Goal: Complete application form

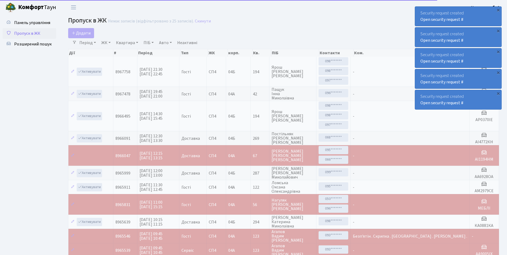
select select "25"
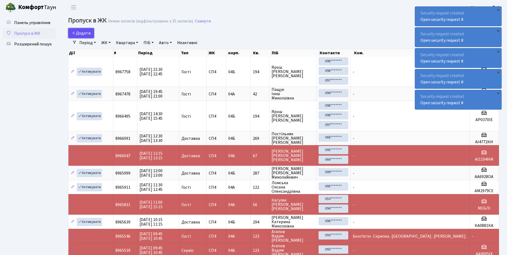
click at [82, 31] on span "Додати" at bounding box center [81, 33] width 19 height 6
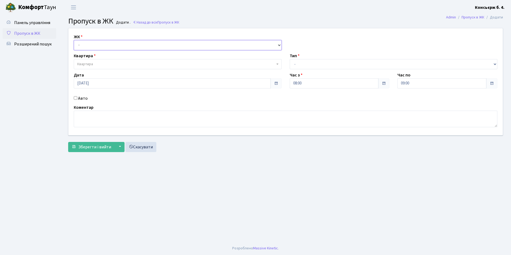
click at [83, 45] on select "- СП4, Столичне шосе, 5" at bounding box center [178, 45] width 208 height 10
select select "325"
click at [74, 40] on select "- [STREET_ADDRESS]" at bounding box center [178, 45] width 208 height 10
select select
click at [300, 64] on select "- Доставка Таксі Гості Сервіс" at bounding box center [394, 64] width 208 height 10
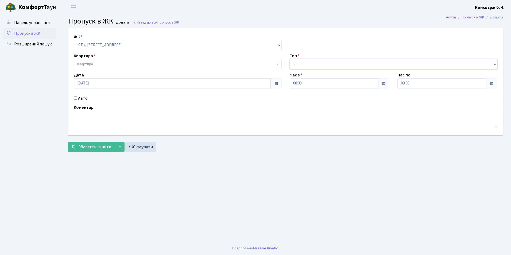
select select "2"
click at [290, 59] on select "- Доставка Таксі Гості Сервіс" at bounding box center [394, 64] width 208 height 10
click at [89, 64] on span "Квартира" at bounding box center [85, 63] width 16 height 5
click at [90, 75] on input "search" at bounding box center [177, 74] width 205 height 8
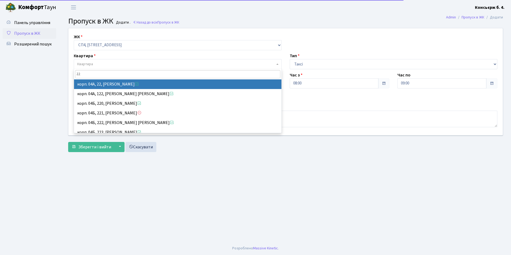
type input "227"
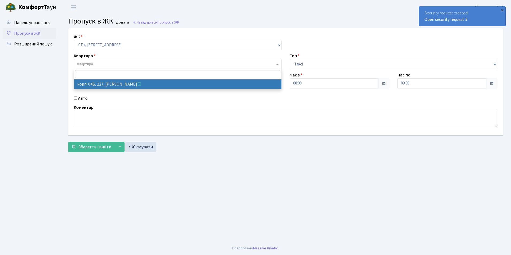
click at [75, 98] on input "Авто" at bounding box center [75, 97] width 3 height 3
checkbox input "true"
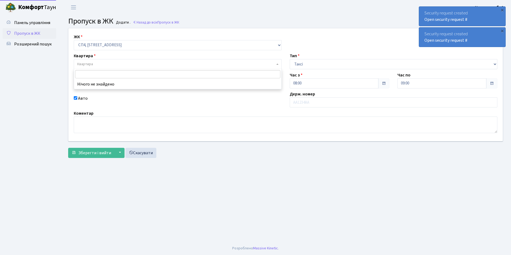
click at [85, 63] on span "Квартира" at bounding box center [85, 63] width 16 height 5
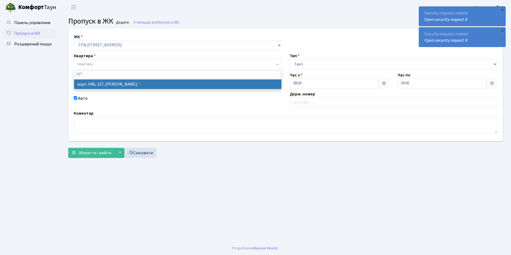
type input "227"
click at [329, 41] on div "ЖК - СП4, Столичне шосе, 5 Квартира Квартира Тип - Доставка Таксі Гості Сервіс …" at bounding box center [285, 84] width 442 height 113
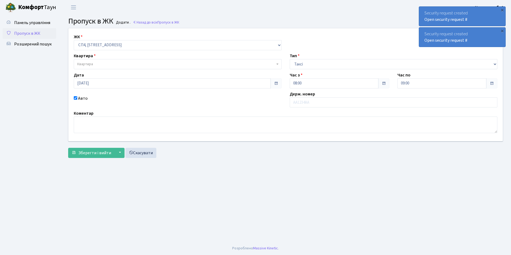
click at [94, 67] on span "Квартира" at bounding box center [176, 63] width 198 height 5
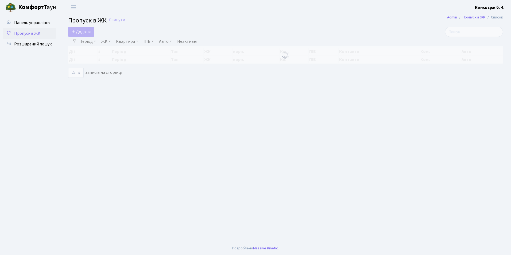
select select "25"
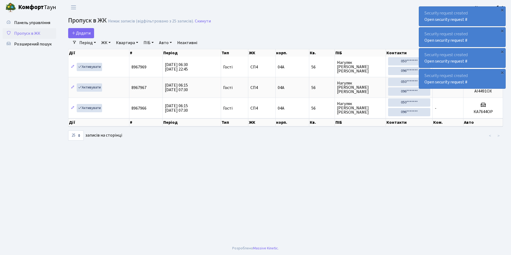
click at [92, 42] on link "Період" at bounding box center [87, 42] width 21 height 9
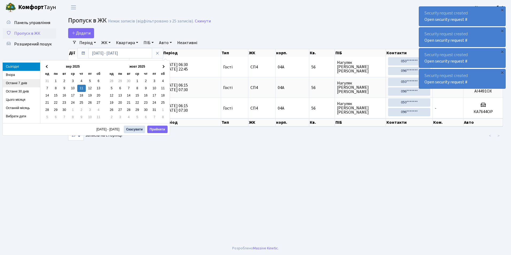
click at [18, 83] on li "Останні 7 днів" at bounding box center [21, 83] width 37 height 8
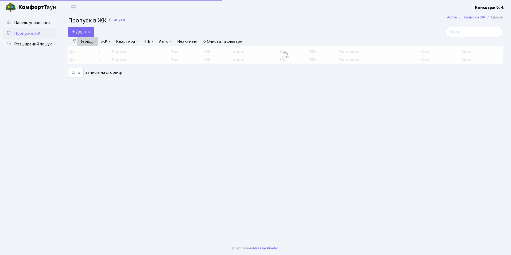
select select "25"
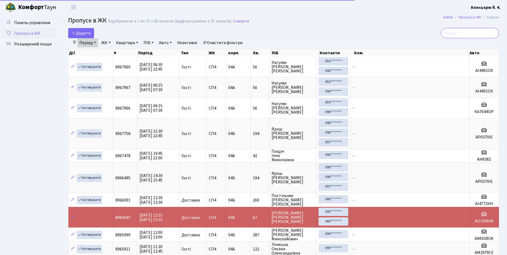
click at [462, 33] on input "search" at bounding box center [470, 33] width 58 height 10
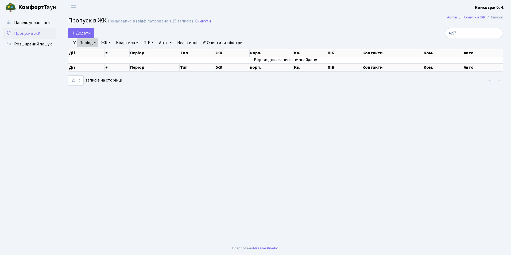
click at [111, 42] on link "ЖК" at bounding box center [106, 42] width 14 height 9
click at [466, 33] on input "4197" at bounding box center [474, 33] width 58 height 10
type input "4"
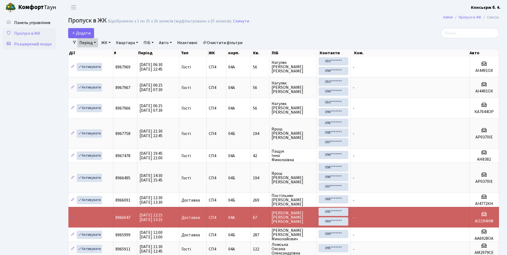
click at [25, 41] on span "Розширений пошук" at bounding box center [32, 44] width 37 height 6
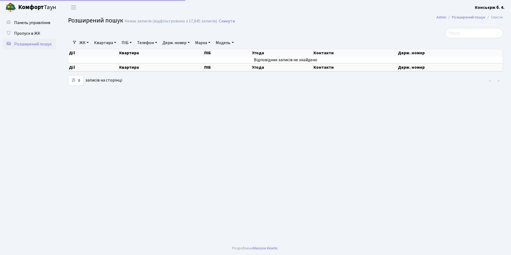
select select "25"
click at [28, 34] on span "Пропуск в ЖК" at bounding box center [27, 33] width 26 height 6
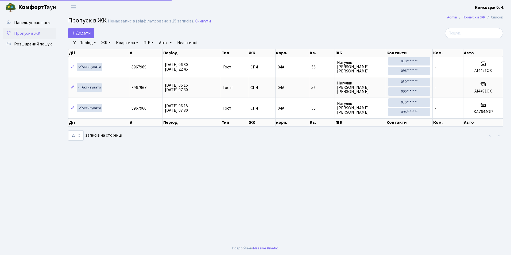
select select "25"
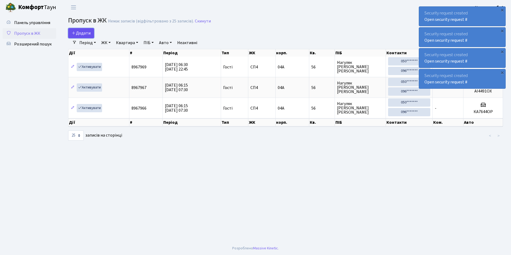
click at [87, 32] on span "Додати" at bounding box center [81, 33] width 19 height 6
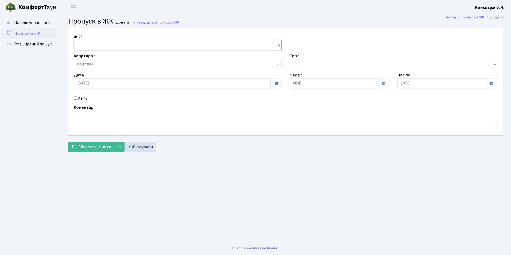
click at [90, 44] on select "- [STREET_ADDRESS]" at bounding box center [178, 45] width 208 height 10
select select "325"
click at [74, 40] on select "- [STREET_ADDRESS]" at bounding box center [178, 45] width 208 height 10
select select
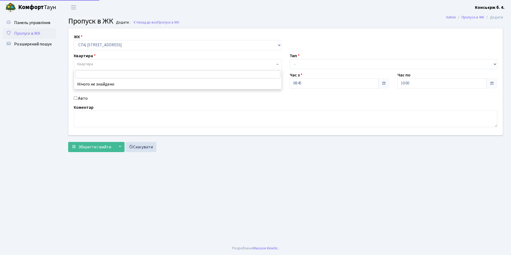
click at [78, 63] on span "Квартира" at bounding box center [85, 63] width 16 height 5
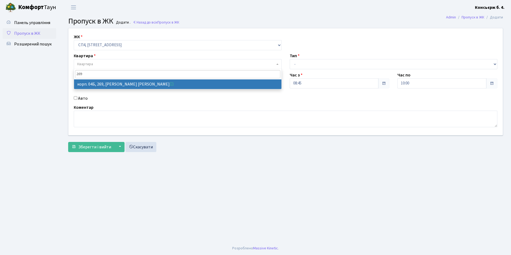
type input "269"
select select "21297"
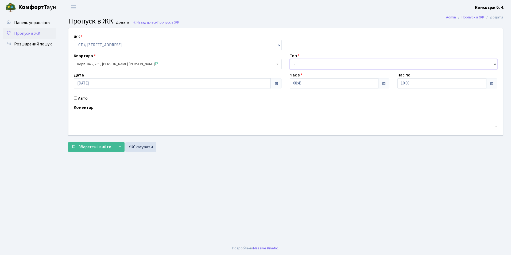
click at [298, 64] on select "- Доставка Таксі Гості Сервіс" at bounding box center [394, 64] width 208 height 10
select select "18"
click at [290, 59] on select "- Доставка Таксі Гості Сервіс" at bounding box center [394, 64] width 208 height 10
click at [75, 98] on input "Авто" at bounding box center [75, 97] width 3 height 3
checkbox input "true"
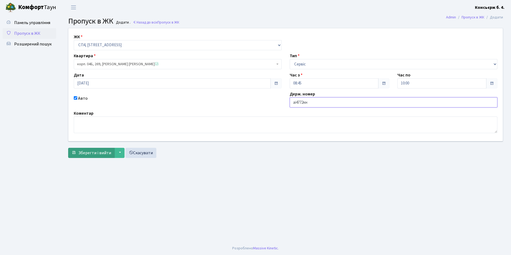
type input "аі4772кн"
click at [98, 155] on span "Зберегти і вийти" at bounding box center [94, 153] width 33 height 6
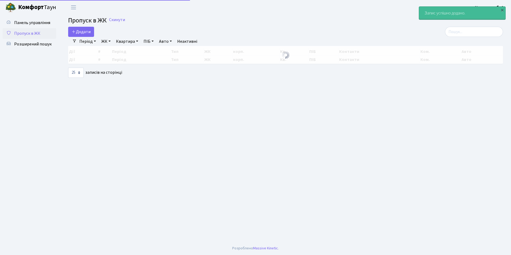
select select "25"
